Goal: Information Seeking & Learning: Learn about a topic

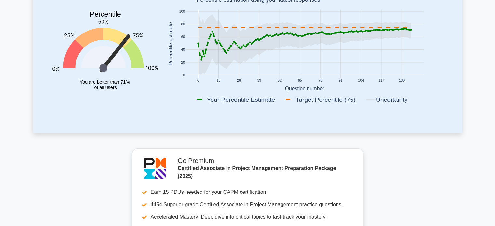
scroll to position [41, 0]
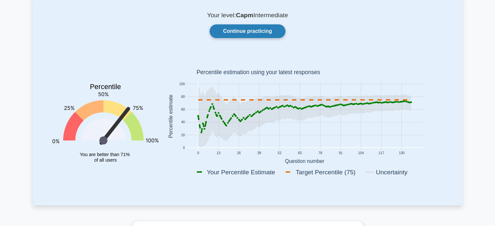
click at [223, 29] on link "Continue practicing" at bounding box center [248, 31] width 76 height 14
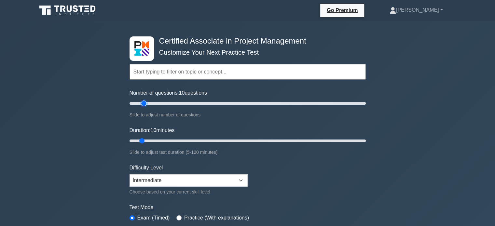
type input "15"
click at [144, 104] on input "Number of questions: 10 questions" at bounding box center [248, 104] width 236 height 8
type input "15"
click at [148, 139] on input "Duration: 15 minutes" at bounding box center [248, 141] width 236 height 8
click at [156, 105] on input "Number of questions: 15 questions" at bounding box center [248, 104] width 236 height 8
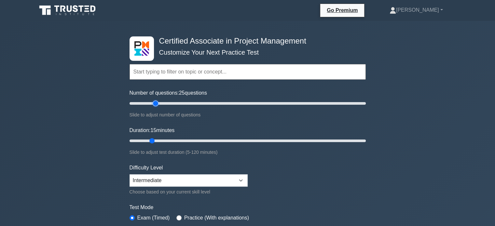
click at [158, 104] on input "Number of questions: 25 questions" at bounding box center [248, 104] width 236 height 8
click at [151, 102] on input "Number of questions: 25 questions" at bounding box center [248, 104] width 236 height 8
click at [147, 103] on input "Number of questions: 20 questions" at bounding box center [248, 104] width 236 height 8
type input "15"
click at [146, 105] on input "Number of questions: 20 questions" at bounding box center [248, 104] width 236 height 8
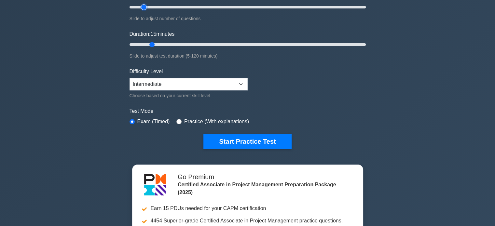
scroll to position [98, 0]
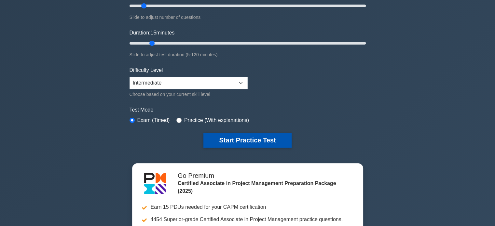
click at [221, 145] on button "Start Practice Test" at bounding box center [248, 140] width 88 height 15
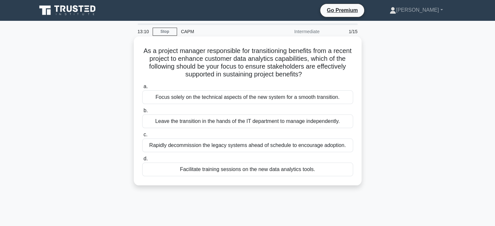
click at [171, 94] on div "Focus solely on the technical aspects of the new system for a smooth transition." at bounding box center [247, 98] width 211 height 14
click at [142, 89] on input "a. Focus solely on the technical aspects of the new system for a smooth transit…" at bounding box center [142, 87] width 0 height 4
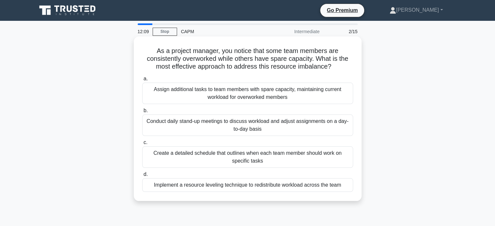
click at [173, 159] on div "Create a detailed schedule that outlines when each team member should work on s…" at bounding box center [247, 157] width 211 height 21
click at [142, 145] on input "c. Create a detailed schedule that outlines when each team member should work o…" at bounding box center [142, 143] width 0 height 4
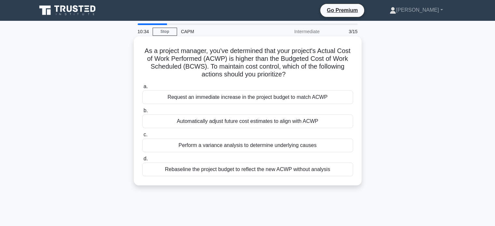
click at [218, 144] on div "Perform a variance analysis to determine underlying causes" at bounding box center [247, 146] width 211 height 14
click at [142, 137] on input "c. Perform a variance analysis to determine underlying causes" at bounding box center [142, 135] width 0 height 4
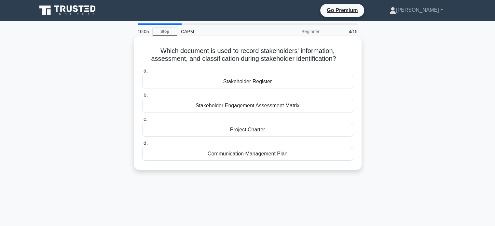
click at [221, 88] on div "Stakeholder Register" at bounding box center [247, 82] width 211 height 14
click at [142, 73] on input "a. Stakeholder Register" at bounding box center [142, 71] width 0 height 4
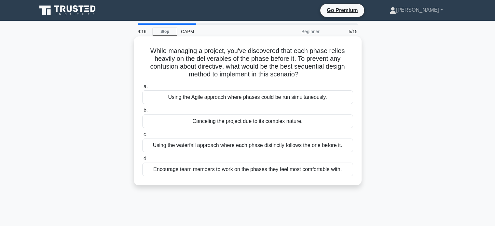
click at [229, 146] on div "Using the waterfall approach where each phase distinctly follows the one before…" at bounding box center [247, 146] width 211 height 14
click at [142, 137] on input "c. Using the waterfall approach where each phase distinctly follows the one bef…" at bounding box center [142, 135] width 0 height 4
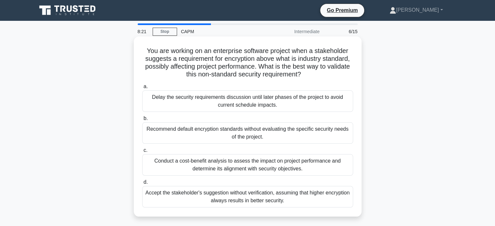
click at [157, 163] on div "Conduct a cost-benefit analysis to assess the impact on project performance and…" at bounding box center [247, 164] width 211 height 21
click at [142, 153] on input "c. Conduct a cost-benefit analysis to assess the impact on project performance …" at bounding box center [142, 150] width 0 height 4
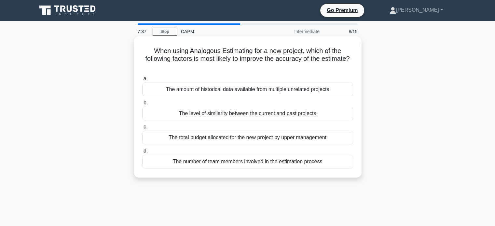
click at [236, 112] on div "The level of similarity between the current and past projects" at bounding box center [247, 114] width 211 height 14
click at [142, 105] on input "b. The level of similarity between the current and past projects" at bounding box center [142, 103] width 0 height 4
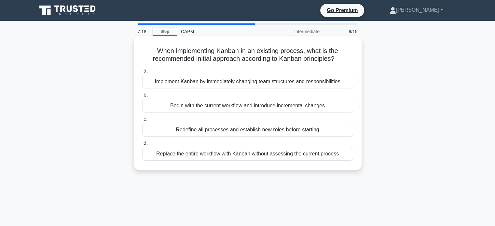
click at [166, 106] on div "Begin with the current workflow and introduce incremental changes" at bounding box center [247, 106] width 211 height 14
click at [142, 97] on input "b. Begin with the current workflow and introduce incremental changes" at bounding box center [142, 95] width 0 height 4
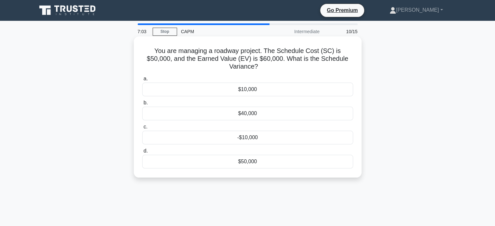
click at [194, 85] on div "$10,000" at bounding box center [247, 90] width 211 height 14
click at [142, 81] on input "a. $10,000" at bounding box center [142, 79] width 0 height 4
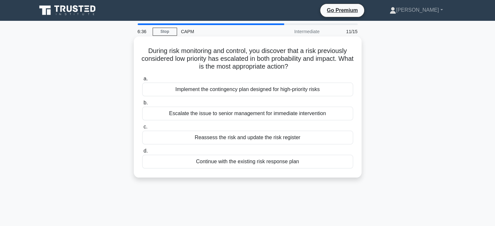
click at [238, 148] on label "d. Continue with the existing risk response plan" at bounding box center [247, 157] width 211 height 21
click at [142, 149] on input "d. Continue with the existing risk response plan" at bounding box center [142, 151] width 0 height 4
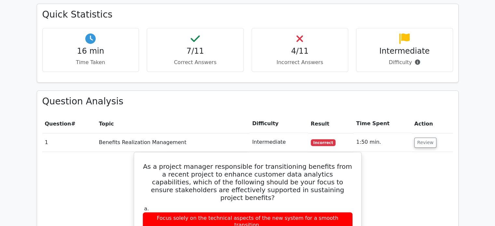
scroll to position [391, 0]
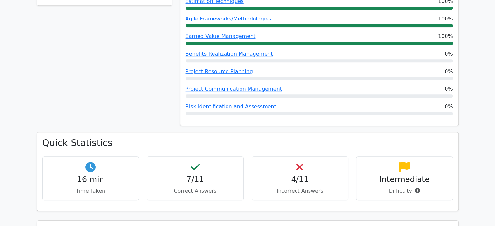
click at [418, 188] on icon at bounding box center [417, 190] width 5 height 5
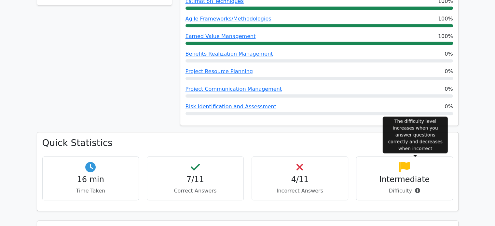
click at [418, 188] on icon at bounding box center [417, 190] width 5 height 5
click at [416, 188] on icon at bounding box center [417, 190] width 5 height 5
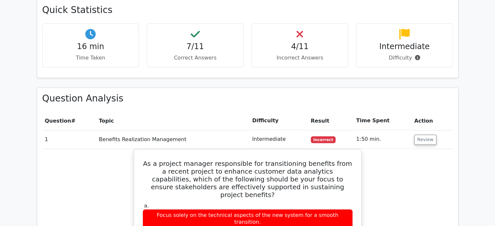
scroll to position [586, 0]
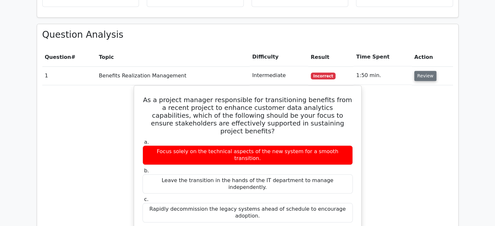
click at [417, 71] on button "Review" at bounding box center [425, 76] width 22 height 10
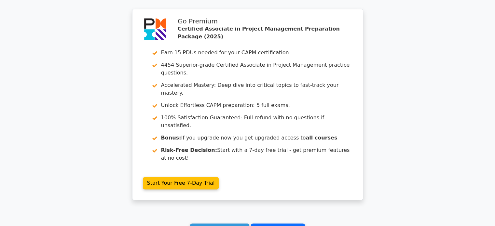
scroll to position [923, 0]
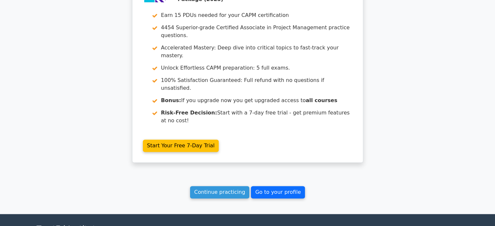
click at [273, 186] on link "Go to your profile" at bounding box center [278, 192] width 54 height 12
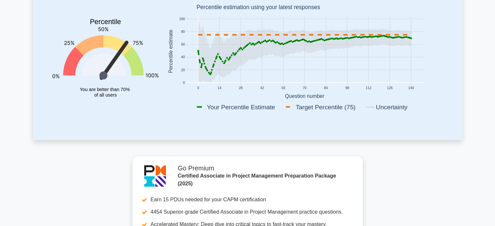
scroll to position [65, 0]
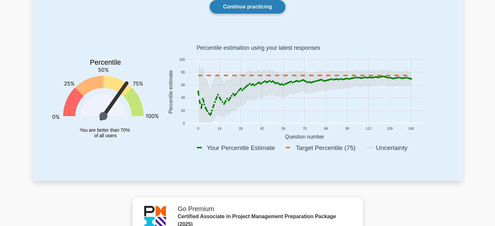
click at [259, 9] on link "Continue practicing" at bounding box center [248, 7] width 76 height 14
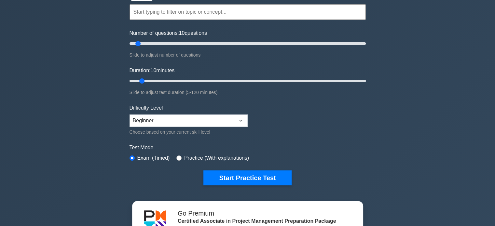
scroll to position [33, 0]
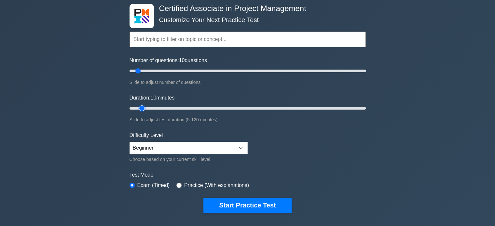
click at [146, 105] on input "Duration: 10 minutes" at bounding box center [248, 109] width 236 height 8
type input "15"
click at [147, 108] on input "Duration: 15 minutes" at bounding box center [248, 109] width 236 height 8
click at [146, 70] on input "Number of questions: 10 questions" at bounding box center [248, 71] width 236 height 8
click at [152, 70] on input "Number of questions: 15 questions" at bounding box center [248, 71] width 236 height 8
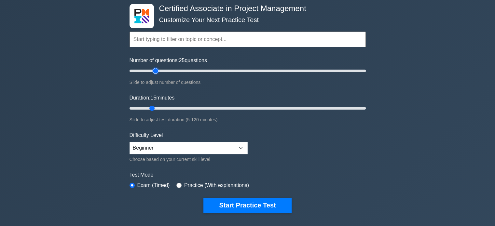
click at [155, 70] on input "Number of questions: 25 questions" at bounding box center [248, 71] width 236 height 8
type input "30"
click at [159, 70] on input "Number of questions: 25 questions" at bounding box center [248, 71] width 236 height 8
click at [163, 70] on input "Number of questions: 30 questions" at bounding box center [248, 71] width 236 height 8
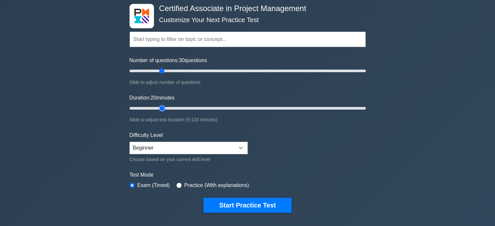
click at [163, 110] on input "Duration: 20 minutes" at bounding box center [248, 109] width 236 height 8
click at [163, 107] on input "Duration: 20 minutes" at bounding box center [248, 109] width 236 height 8
click at [167, 108] on input "Duration: 20 minutes" at bounding box center [248, 109] width 236 height 8
click at [174, 107] on input "Duration: 25 minutes" at bounding box center [248, 109] width 236 height 8
click at [175, 108] on input "Duration: 25 minutes" at bounding box center [248, 109] width 236 height 8
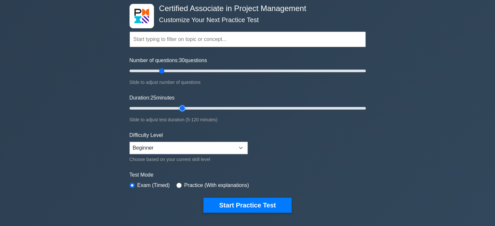
drag, startPoint x: 173, startPoint y: 107, endPoint x: 179, endPoint y: 107, distance: 5.6
type input "30"
click at [178, 107] on input "Duration: 25 minutes" at bounding box center [248, 109] width 236 height 8
click at [180, 107] on input "Duration: 25 minutes" at bounding box center [248, 109] width 236 height 8
click at [180, 107] on input "Duration: 30 minutes" at bounding box center [248, 109] width 236 height 8
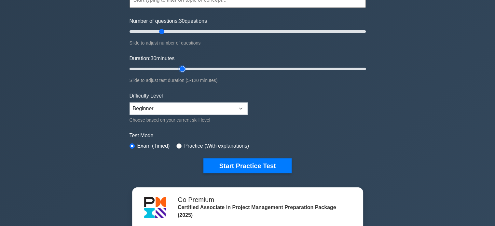
scroll to position [65, 0]
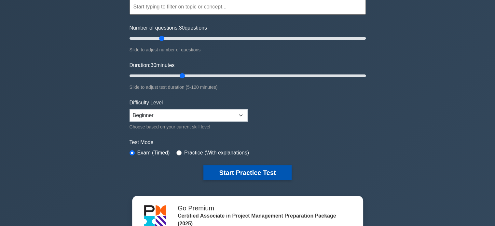
click at [241, 170] on button "Start Practice Test" at bounding box center [248, 172] width 88 height 15
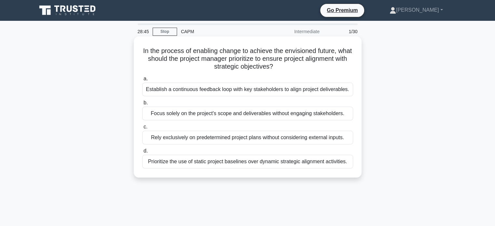
click at [163, 162] on div "Prioritize the use of static project baselines over dynamic strategic alignment…" at bounding box center [247, 162] width 211 height 14
click at [142, 153] on input "d. Prioritize the use of static project baselines over dynamic strategic alignm…" at bounding box center [142, 151] width 0 height 4
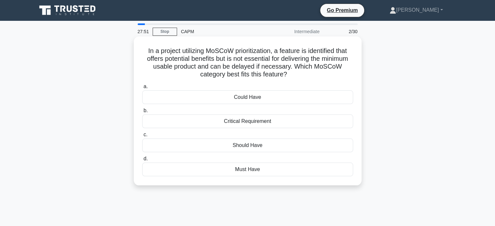
click at [206, 96] on div "Could Have" at bounding box center [247, 98] width 211 height 14
click at [142, 89] on input "a. Could Have" at bounding box center [142, 87] width 0 height 4
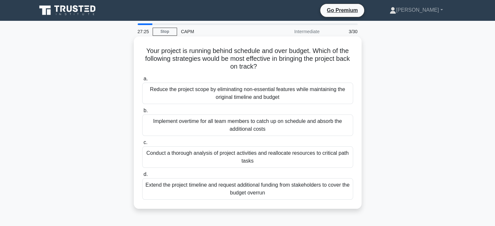
click at [161, 153] on div "Conduct a thorough analysis of project activities and reallocate resources to c…" at bounding box center [247, 157] width 211 height 21
click at [142, 145] on input "c. Conduct a thorough analysis of project activities and reallocate resources t…" at bounding box center [142, 143] width 0 height 4
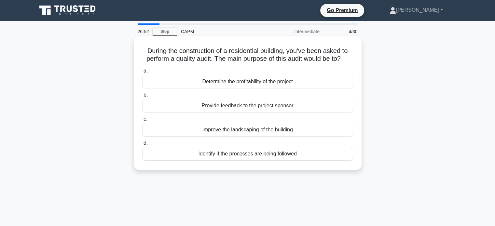
click at [147, 157] on div "Identify if the processes are being followed" at bounding box center [247, 154] width 211 height 14
click at [142, 146] on input "d. Identify if the processes are being followed" at bounding box center [142, 143] width 0 height 4
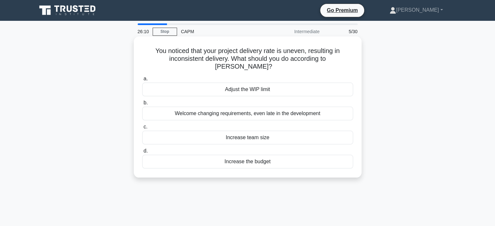
click at [236, 86] on div "Adjust the WIP limit" at bounding box center [247, 90] width 211 height 14
click at [142, 81] on input "a. Adjust the WIP limit" at bounding box center [142, 79] width 0 height 4
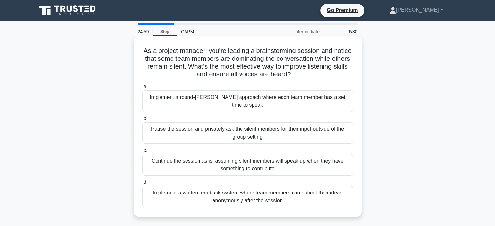
click at [150, 102] on div "Implement a round-robin approach where each team member has a set time to speak" at bounding box center [247, 101] width 211 height 21
click at [142, 89] on input "a. Implement a round-robin approach where each team member has a set time to sp…" at bounding box center [142, 87] width 0 height 4
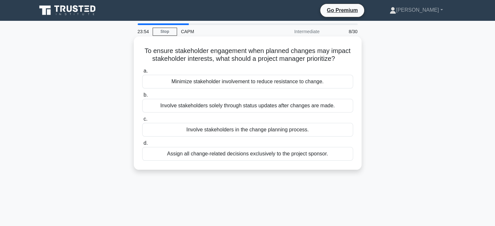
click at [207, 159] on div "Assign all change-related decisions exclusively to the project sponsor." at bounding box center [247, 154] width 211 height 14
click at [142, 146] on input "d. Assign all change-related decisions exclusively to the project sponsor." at bounding box center [142, 143] width 0 height 4
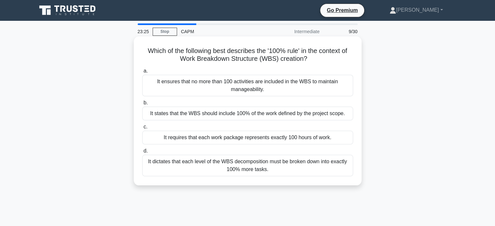
click at [181, 118] on div "It states that the WBS should include 100% of the work defined by the project s…" at bounding box center [247, 114] width 211 height 14
click at [142, 105] on input "b. It states that the WBS should include 100% of the work defined by the projec…" at bounding box center [142, 103] width 0 height 4
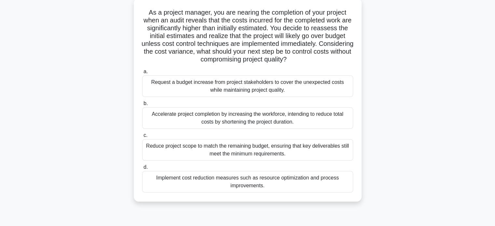
scroll to position [41, 0]
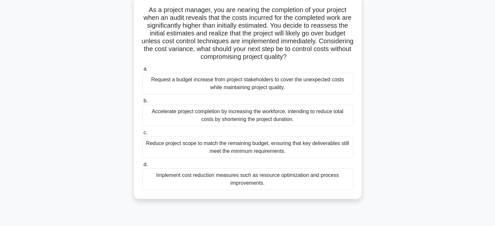
click at [164, 178] on div "Implement cost reduction measures such as resource optimization and process imp…" at bounding box center [247, 179] width 211 height 21
click at [142, 167] on input "d. Implement cost reduction measures such as resource optimization and process …" at bounding box center [142, 165] width 0 height 4
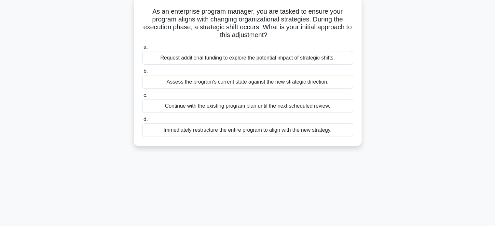
scroll to position [0, 0]
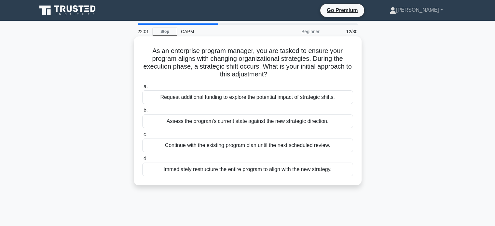
click at [151, 121] on div "Assess the program's current state against the new strategic direction." at bounding box center [247, 122] width 211 height 14
click at [142, 113] on input "b. Assess the program's current state against the new strategic direction." at bounding box center [142, 111] width 0 height 4
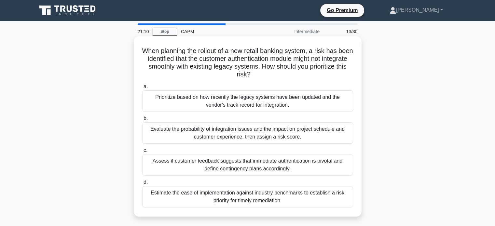
click at [149, 141] on div "Evaluate the probability of integration issues and the impact on project schedu…" at bounding box center [247, 132] width 211 height 21
click at [142, 121] on input "b. Evaluate the probability of integration issues and the impact on project sch…" at bounding box center [142, 119] width 0 height 4
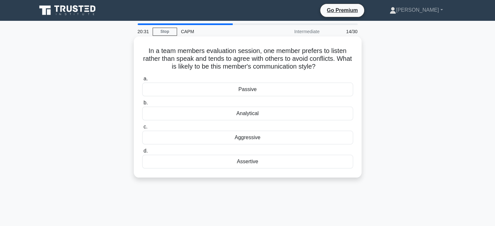
click at [194, 89] on div "Passive" at bounding box center [247, 90] width 211 height 14
click at [142, 81] on input "a. Passive" at bounding box center [142, 79] width 0 height 4
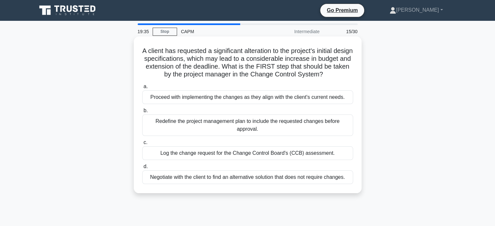
click at [145, 132] on div "Redefine the project management plan to include the requested changes before ap…" at bounding box center [247, 125] width 211 height 21
click at [142, 113] on input "b. Redefine the project management plan to include the requested changes before…" at bounding box center [142, 111] width 0 height 4
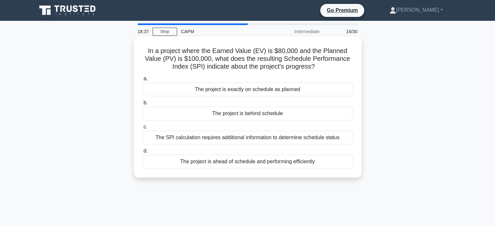
click at [160, 119] on div "The project is behind schedule" at bounding box center [247, 114] width 211 height 14
click at [142, 105] on input "b. The project is behind schedule" at bounding box center [142, 103] width 0 height 4
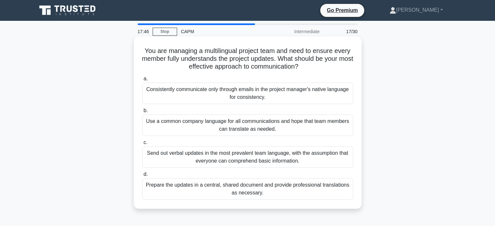
click at [150, 190] on div "Prepare the updates in a central, shared document and provide professional tran…" at bounding box center [247, 188] width 211 height 21
click at [142, 177] on input "d. Prepare the updates in a central, shared document and provide professional t…" at bounding box center [142, 175] width 0 height 4
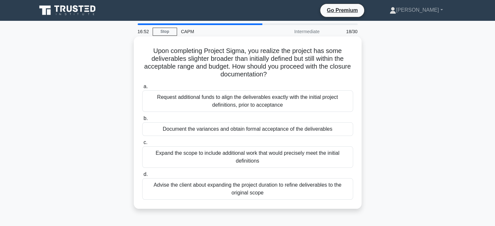
click at [149, 136] on div "a. Request additional funds to align the deliverables exactly with the initial …" at bounding box center [247, 141] width 219 height 120
click at [150, 135] on div "Document the variances and obtain formal acceptance of the deliverables" at bounding box center [247, 129] width 211 height 14
click at [142, 121] on input "b. Document the variances and obtain formal acceptance of the deliverables" at bounding box center [142, 119] width 0 height 4
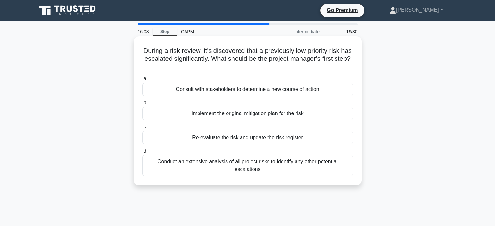
click at [167, 121] on div "a. Consult with stakeholders to determine a new course of action b. Implement t…" at bounding box center [247, 126] width 219 height 104
click at [163, 118] on div "Implement the original mitigation plan for the risk" at bounding box center [247, 114] width 211 height 14
click at [142, 105] on input "b. Implement the original mitigation plan for the risk" at bounding box center [142, 103] width 0 height 4
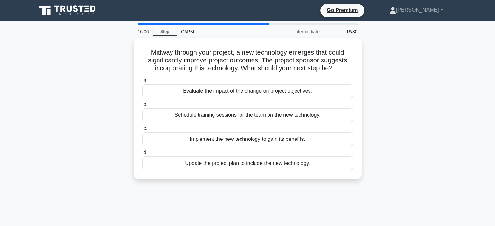
click at [163, 118] on div "Schedule training sessions for the team on the new technology." at bounding box center [247, 115] width 211 height 14
click at [142, 107] on input "b. Schedule training sessions for the team on the new technology." at bounding box center [142, 105] width 0 height 4
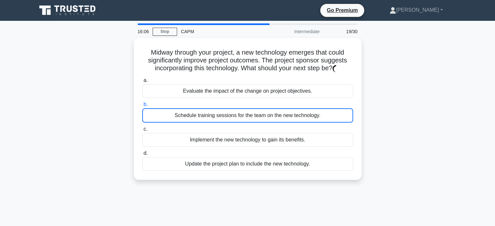
click at [163, 118] on div "Schedule training sessions for the team on the new technology." at bounding box center [247, 115] width 211 height 14
click at [142, 107] on input "b. Schedule training sessions for the team on the new technology." at bounding box center [142, 105] width 0 height 4
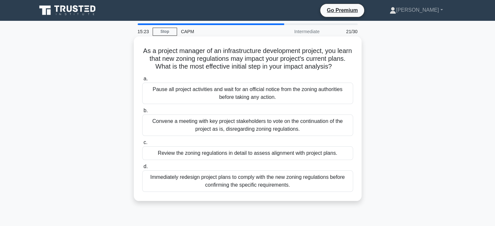
click at [150, 152] on div "Review the zoning regulations in detail to assess alignment with project plans." at bounding box center [247, 154] width 211 height 14
click at [142, 145] on input "c. Review the zoning regulations in detail to assess alignment with project pla…" at bounding box center [142, 143] width 0 height 4
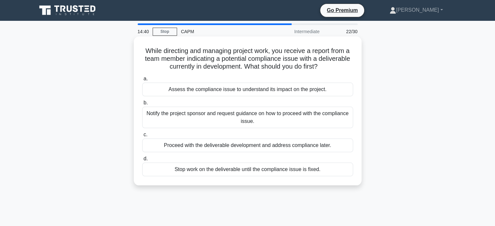
click at [148, 118] on div "Notify the project sponsor and request guidance on how to proceed with the comp…" at bounding box center [247, 117] width 211 height 21
click at [142, 105] on input "b. Notify the project sponsor and request guidance on how to proceed with the c…" at bounding box center [142, 103] width 0 height 4
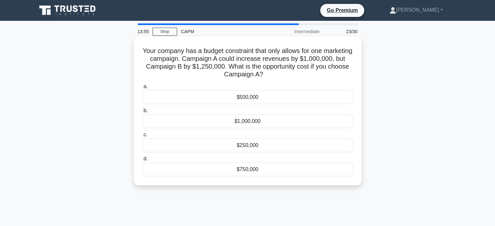
click at [213, 146] on div "$250,000" at bounding box center [247, 146] width 211 height 14
click at [142, 137] on input "c. $250,000" at bounding box center [142, 135] width 0 height 4
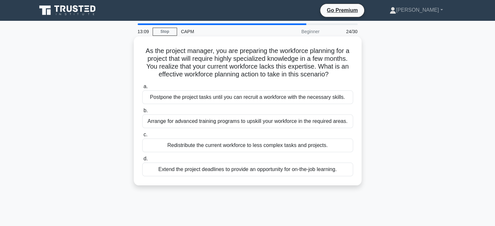
click at [145, 119] on div "Arrange for advanced training programs to upskill your workforce in the require…" at bounding box center [247, 122] width 211 height 14
click at [142, 113] on input "b. Arrange for advanced training programs to upskill your workforce in the requ…" at bounding box center [142, 111] width 0 height 4
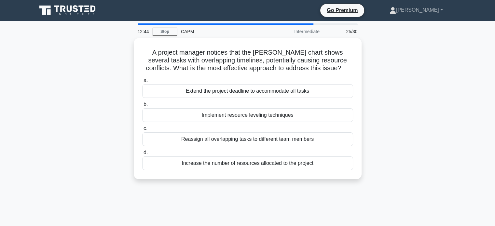
click at [145, 119] on div "Implement resource leveling techniques" at bounding box center [247, 115] width 211 height 14
click at [142, 107] on input "b. Implement resource leveling techniques" at bounding box center [142, 105] width 0 height 4
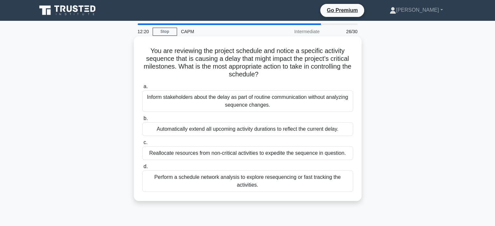
click at [141, 180] on div "d. Perform a schedule network analysis to explore resequencing or fast tracking…" at bounding box center [247, 177] width 219 height 29
click at [149, 183] on div "Perform a schedule network analysis to explore resequencing or fast tracking th…" at bounding box center [247, 181] width 211 height 21
click at [142, 169] on input "d. Perform a schedule network analysis to explore resequencing or fast tracking…" at bounding box center [142, 167] width 0 height 4
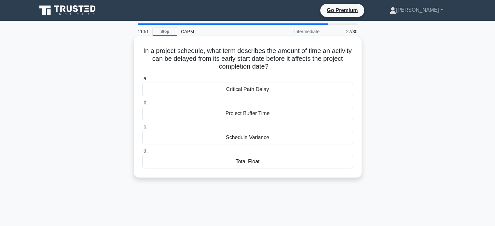
click at [178, 156] on div "Total Float" at bounding box center [247, 162] width 211 height 14
click at [142, 153] on input "d. Total Float" at bounding box center [142, 151] width 0 height 4
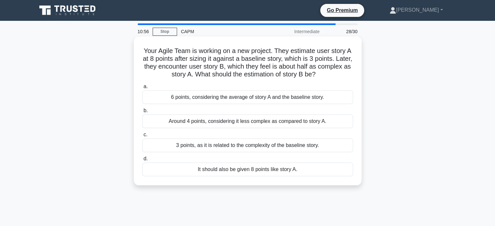
click at [169, 118] on div "Around 4 points, considering it less complex as compared to story A." at bounding box center [247, 122] width 211 height 14
click at [142, 113] on input "b. Around 4 points, considering it less complex as compared to story A." at bounding box center [142, 111] width 0 height 4
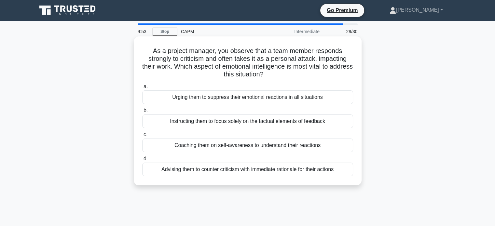
click at [144, 127] on div "Instructing them to focus solely on the factual elements of feedback" at bounding box center [247, 122] width 211 height 14
click at [142, 113] on input "b. Instructing them to focus solely on the factual elements of feedback" at bounding box center [142, 111] width 0 height 4
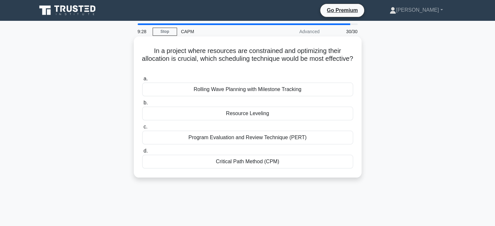
click at [224, 118] on div "Resource Leveling" at bounding box center [247, 114] width 211 height 14
click at [142, 105] on input "b. Resource Leveling" at bounding box center [142, 103] width 0 height 4
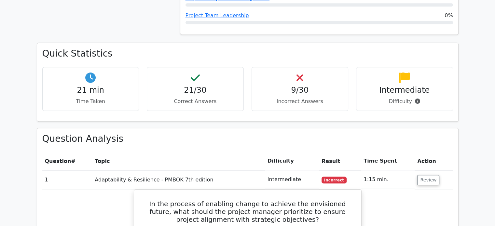
scroll to position [684, 0]
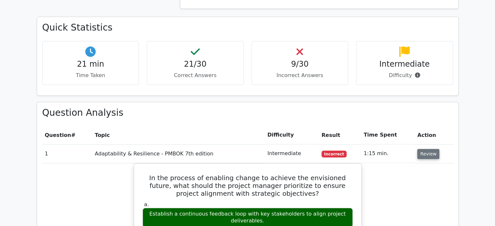
click at [419, 149] on button "Review" at bounding box center [428, 154] width 22 height 10
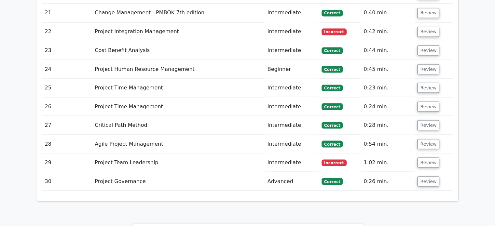
scroll to position [1302, 0]
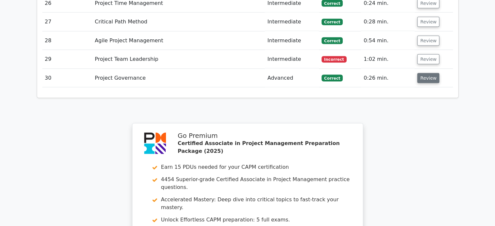
click at [427, 73] on button "Review" at bounding box center [428, 78] width 22 height 10
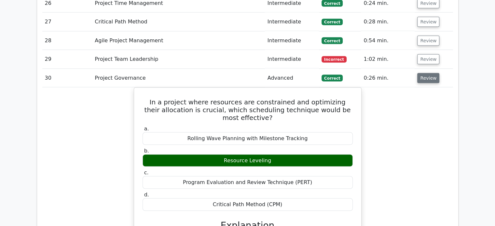
click at [424, 73] on button "Review" at bounding box center [428, 78] width 22 height 10
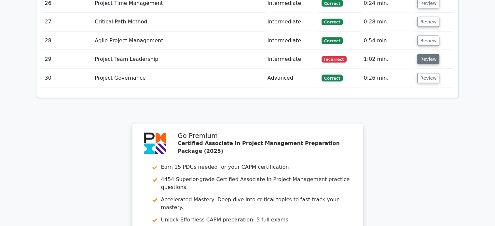
click at [428, 54] on button "Review" at bounding box center [428, 59] width 22 height 10
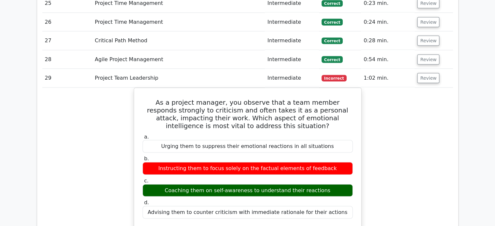
scroll to position [1205, 0]
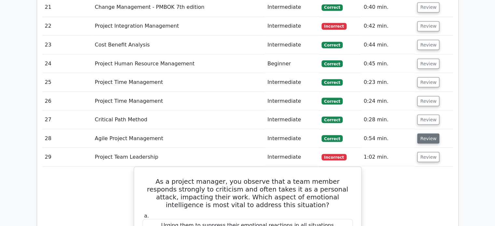
click at [434, 133] on button "Review" at bounding box center [428, 138] width 22 height 10
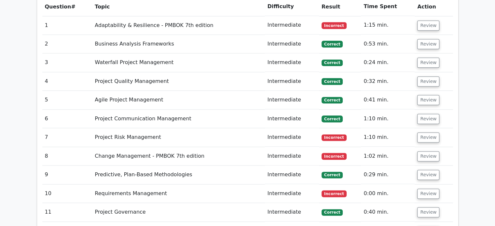
scroll to position [749, 0]
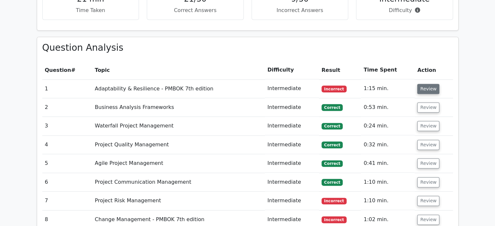
click at [424, 84] on button "Review" at bounding box center [428, 89] width 22 height 10
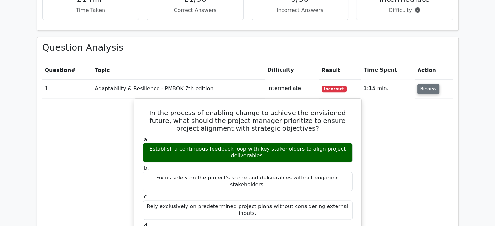
click at [423, 84] on button "Review" at bounding box center [428, 89] width 22 height 10
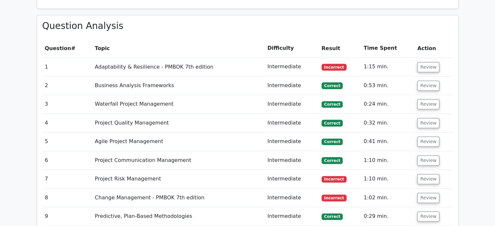
scroll to position [781, 0]
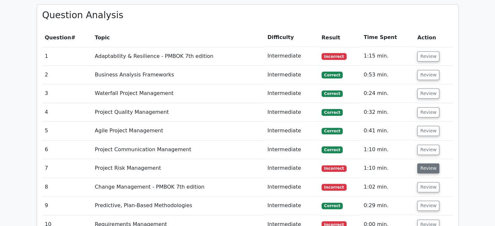
click at [425, 163] on button "Review" at bounding box center [428, 168] width 22 height 10
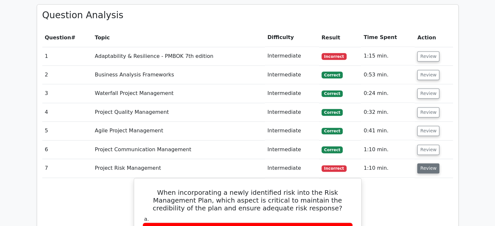
scroll to position [847, 0]
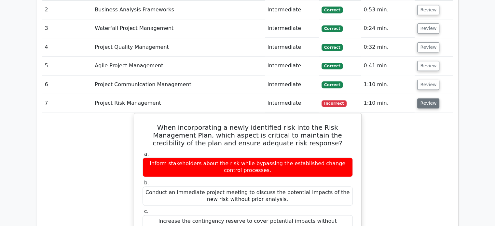
click at [425, 98] on button "Review" at bounding box center [428, 103] width 22 height 10
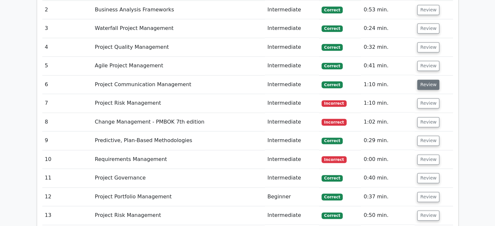
click at [425, 80] on button "Review" at bounding box center [428, 85] width 22 height 10
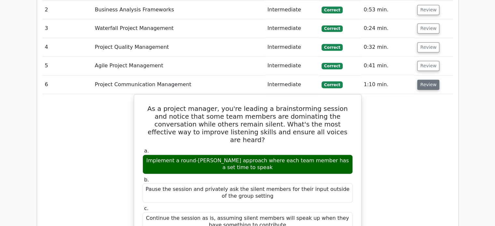
click at [425, 80] on button "Review" at bounding box center [428, 85] width 22 height 10
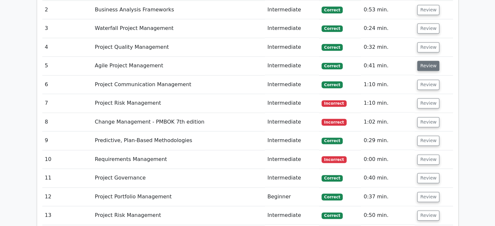
click at [423, 61] on button "Review" at bounding box center [428, 66] width 22 height 10
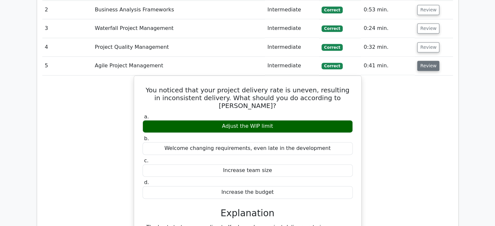
click at [423, 61] on button "Review" at bounding box center [428, 66] width 22 height 10
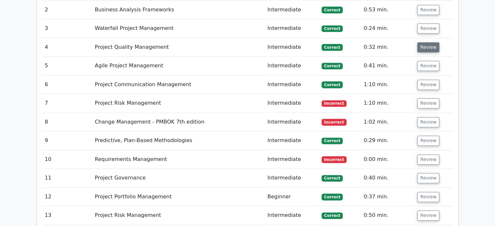
click at [422, 42] on button "Review" at bounding box center [428, 47] width 22 height 10
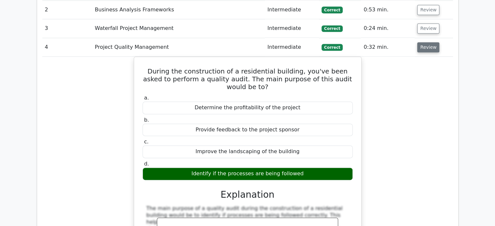
click at [423, 42] on button "Review" at bounding box center [428, 47] width 22 height 10
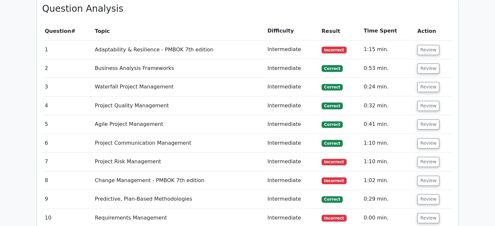
scroll to position [781, 0]
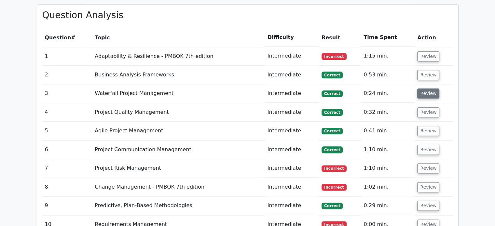
click at [422, 89] on button "Review" at bounding box center [428, 94] width 22 height 10
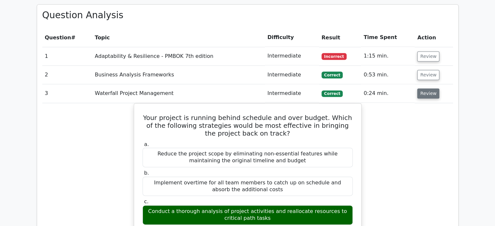
click at [421, 89] on button "Review" at bounding box center [428, 94] width 22 height 10
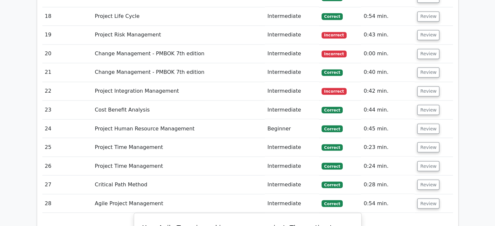
scroll to position [1140, 0]
click at [425, 105] on button "Review" at bounding box center [428, 110] width 22 height 10
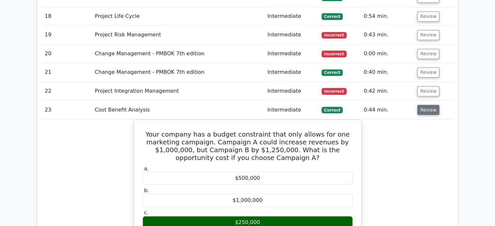
click at [421, 105] on button "Review" at bounding box center [428, 110] width 22 height 10
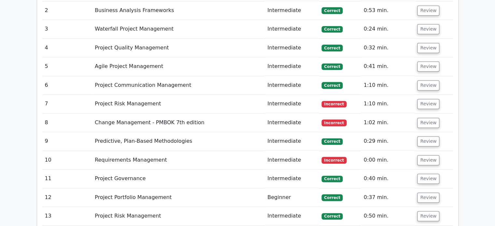
scroll to position [879, 0]
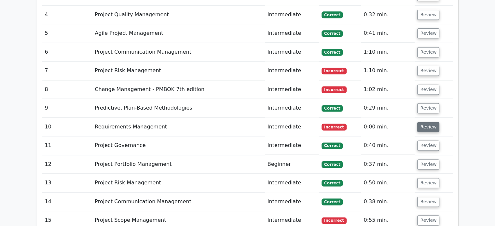
click at [424, 122] on button "Review" at bounding box center [428, 127] width 22 height 10
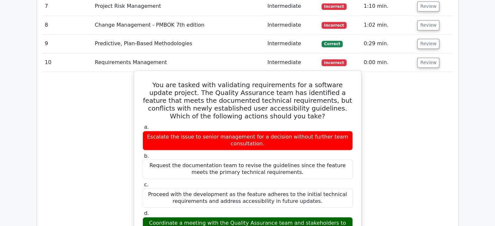
scroll to position [944, 0]
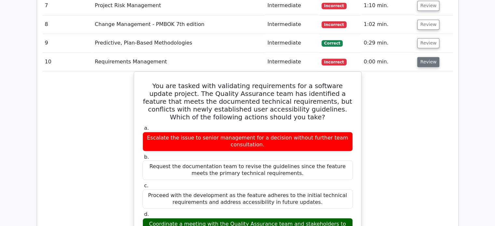
click at [424, 57] on button "Review" at bounding box center [428, 62] width 22 height 10
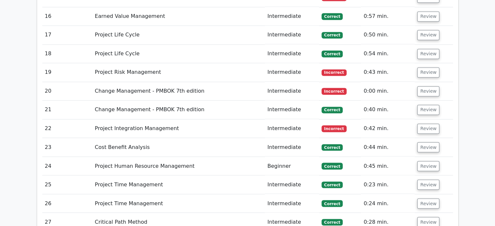
scroll to position [1107, 0]
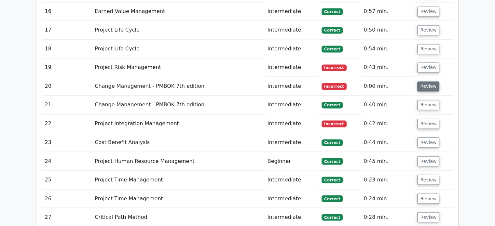
click at [424, 81] on button "Review" at bounding box center [428, 86] width 22 height 10
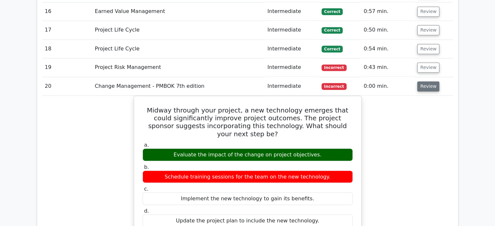
click at [424, 81] on button "Review" at bounding box center [428, 86] width 22 height 10
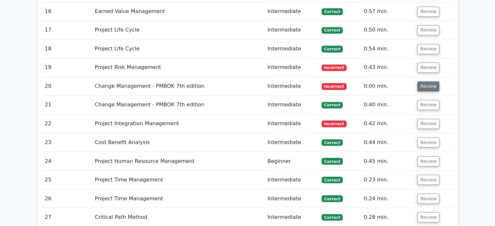
click at [424, 81] on button "Review" at bounding box center [428, 86] width 22 height 10
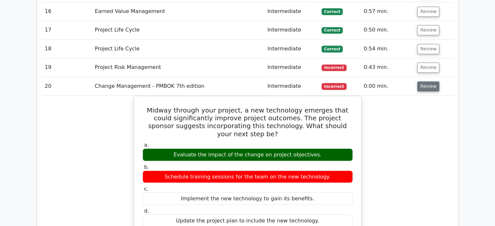
click at [424, 81] on button "Review" at bounding box center [428, 86] width 22 height 10
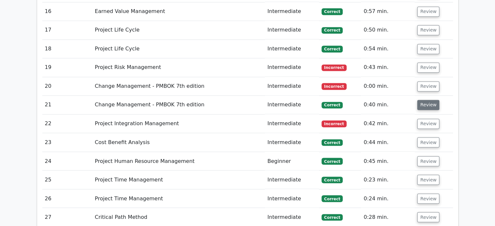
click at [417, 100] on button "Review" at bounding box center [428, 105] width 22 height 10
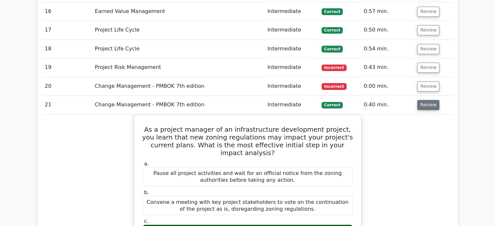
click at [424, 100] on button "Review" at bounding box center [428, 105] width 22 height 10
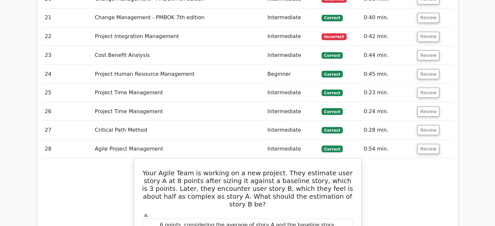
scroll to position [1205, 0]
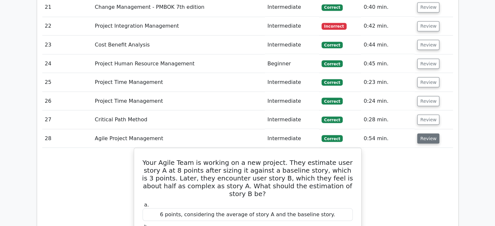
click at [431, 133] on button "Review" at bounding box center [428, 138] width 22 height 10
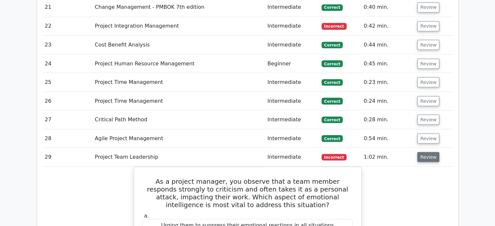
click at [423, 152] on button "Review" at bounding box center [428, 157] width 22 height 10
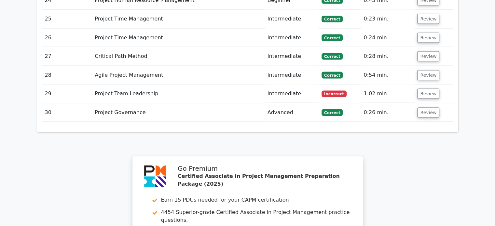
scroll to position [1270, 0]
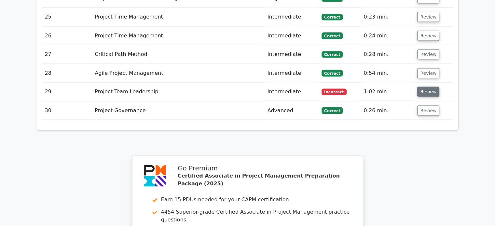
click at [429, 87] on button "Review" at bounding box center [428, 92] width 22 height 10
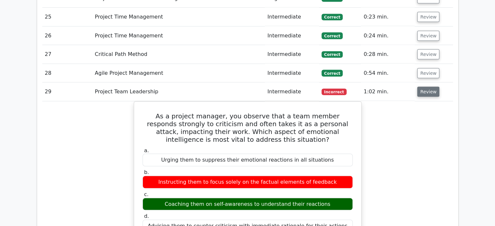
click at [430, 87] on button "Review" at bounding box center [428, 92] width 22 height 10
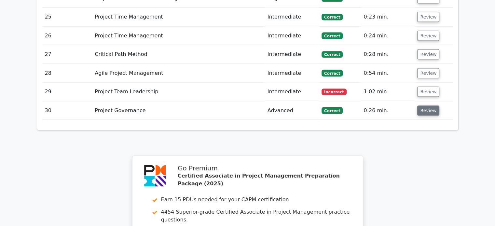
click at [433, 106] on button "Review" at bounding box center [428, 111] width 22 height 10
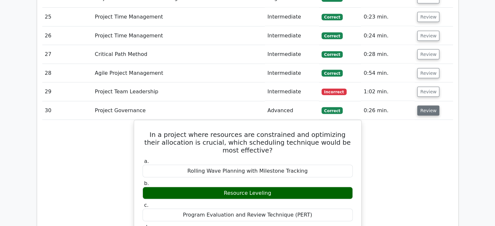
click at [433, 106] on button "Review" at bounding box center [428, 111] width 22 height 10
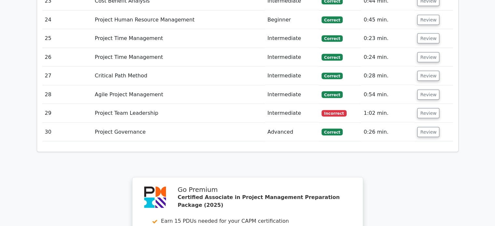
scroll to position [1237, 0]
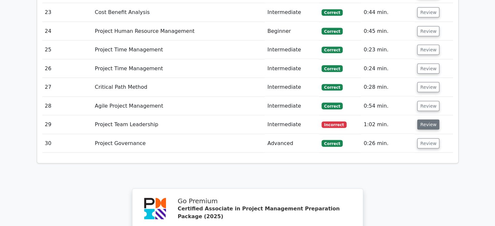
click at [429, 119] on button "Review" at bounding box center [428, 124] width 22 height 10
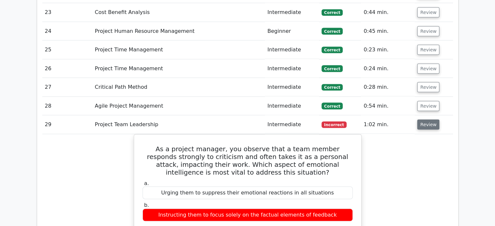
click at [429, 119] on button "Review" at bounding box center [428, 124] width 22 height 10
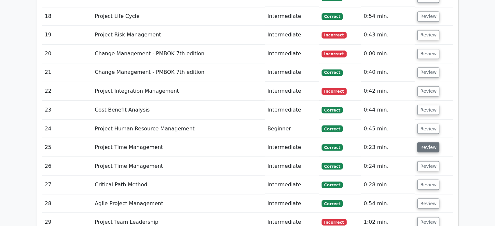
scroll to position [1172, 0]
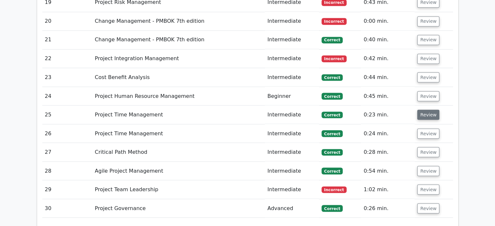
click at [430, 110] on button "Review" at bounding box center [428, 115] width 22 height 10
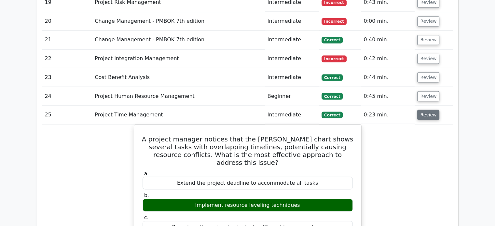
click at [432, 110] on button "Review" at bounding box center [428, 115] width 22 height 10
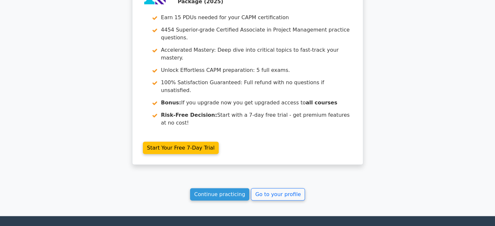
scroll to position [1453, 0]
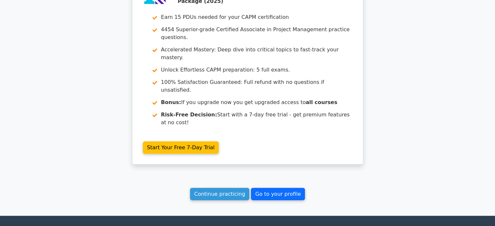
click at [279, 188] on link "Go to your profile" at bounding box center [278, 194] width 54 height 12
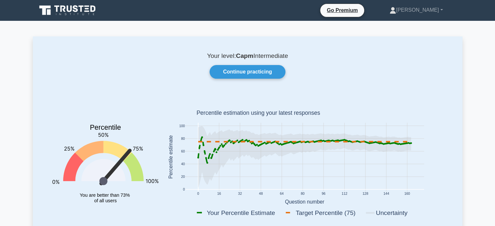
click at [288, 150] on icon at bounding box center [304, 157] width 213 height 62
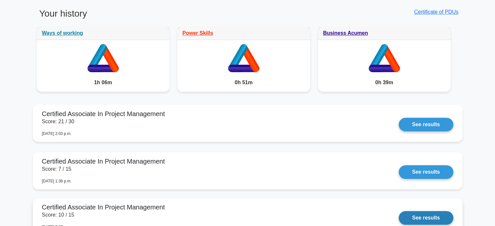
scroll to position [521, 0]
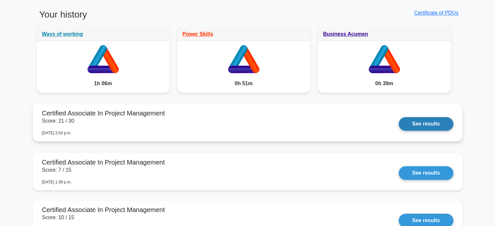
click at [400, 129] on link "See results" at bounding box center [426, 124] width 54 height 14
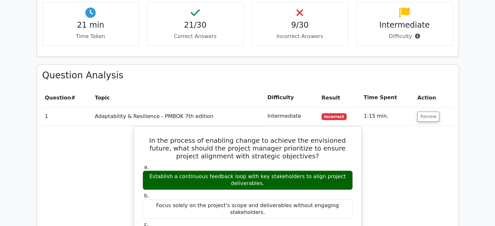
scroll to position [749, 0]
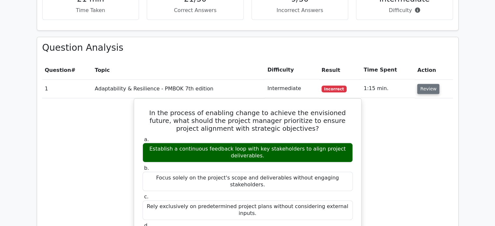
click at [433, 84] on button "Review" at bounding box center [428, 89] width 22 height 10
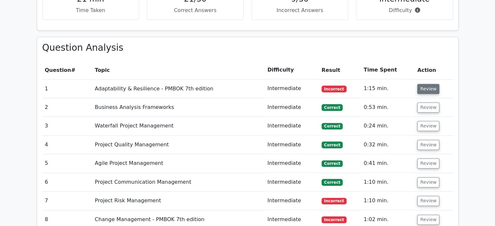
click at [428, 84] on button "Review" at bounding box center [428, 89] width 22 height 10
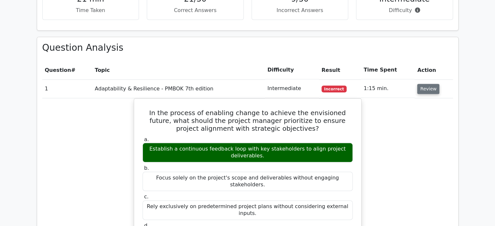
click at [435, 84] on button "Review" at bounding box center [428, 89] width 22 height 10
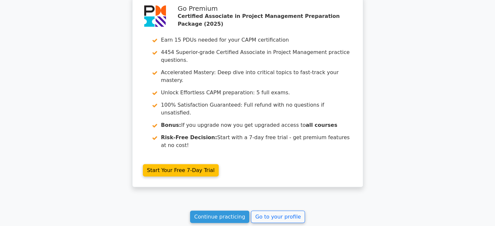
scroll to position [1453, 0]
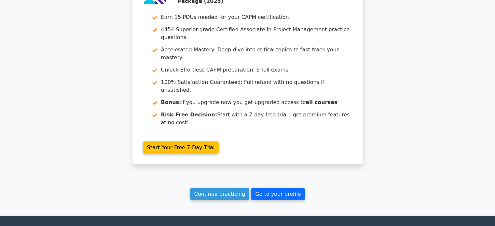
click at [293, 188] on link "Go to your profile" at bounding box center [278, 194] width 54 height 12
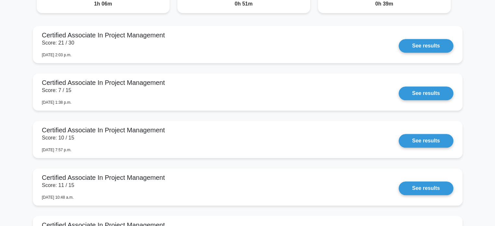
scroll to position [619, 0]
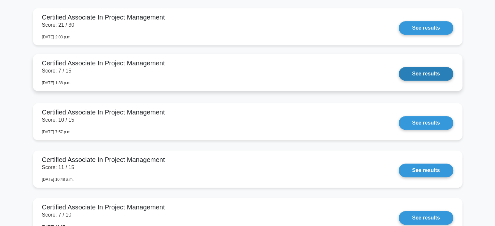
click at [409, 76] on link "See results" at bounding box center [426, 74] width 54 height 14
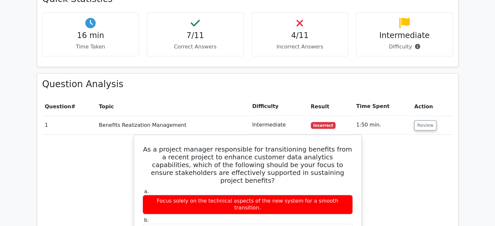
scroll to position [521, 0]
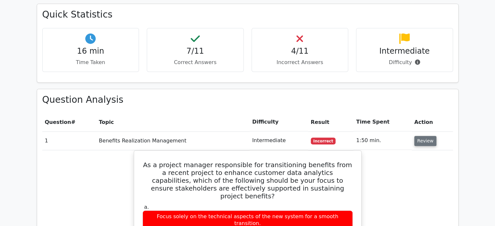
click at [423, 136] on button "Review" at bounding box center [425, 141] width 22 height 10
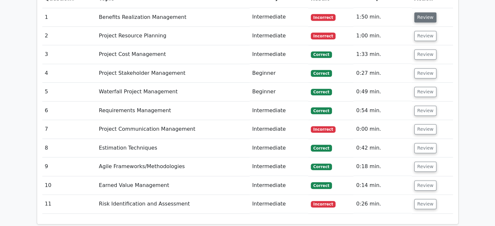
scroll to position [781, 0]
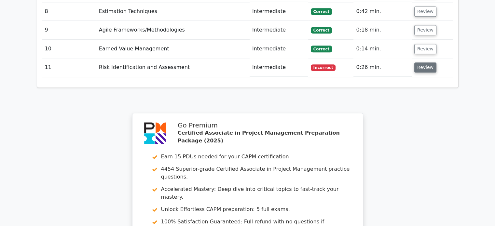
click at [420, 63] on button "Review" at bounding box center [425, 68] width 22 height 10
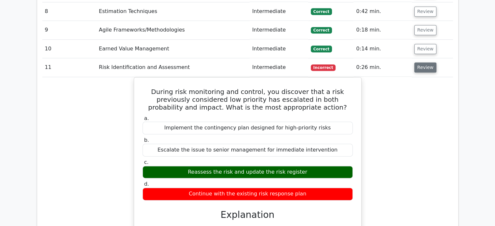
click at [420, 63] on button "Review" at bounding box center [425, 68] width 22 height 10
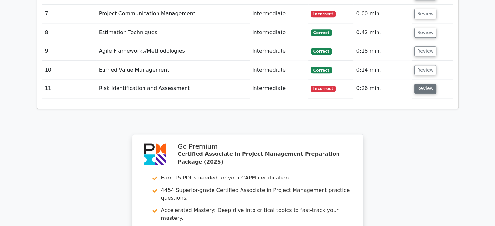
click at [426, 84] on button "Review" at bounding box center [425, 89] width 22 height 10
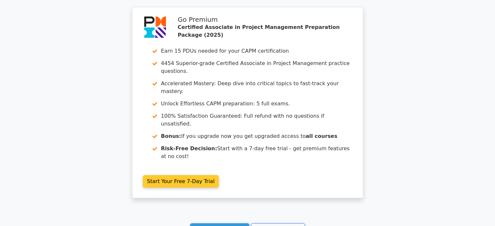
scroll to position [1315, 0]
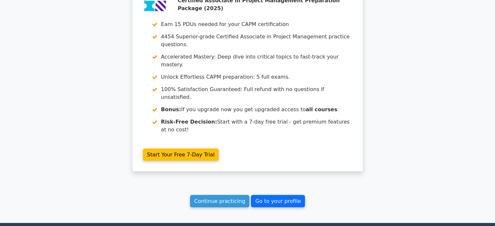
click at [274, 195] on link "Go to your profile" at bounding box center [278, 201] width 54 height 12
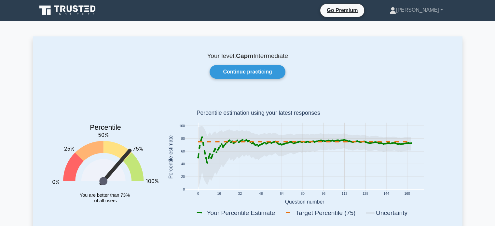
scroll to position [98, 0]
